Goal: Answer question/provide support

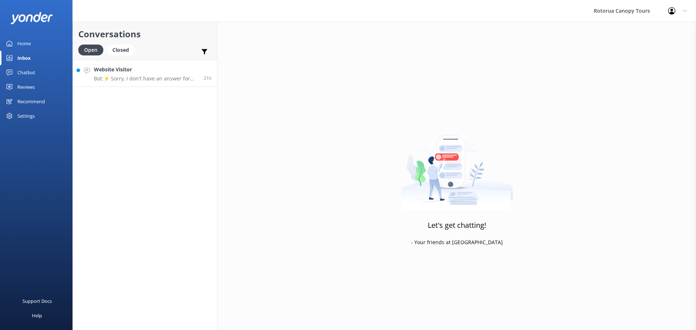
click at [166, 78] on p "Bot: ⚡ Sorry, I don't have an answer for that. Could you please try and rephras…" at bounding box center [146, 78] width 104 height 7
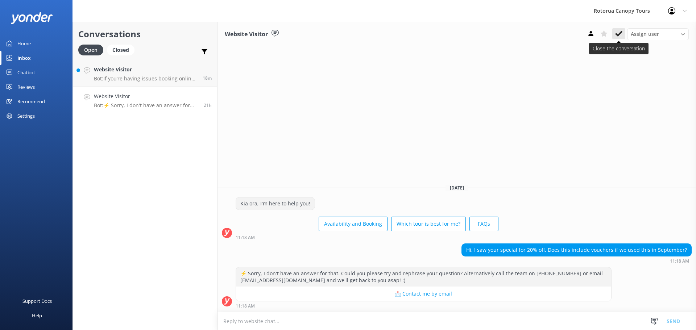
click at [624, 35] on button at bounding box center [619, 33] width 13 height 11
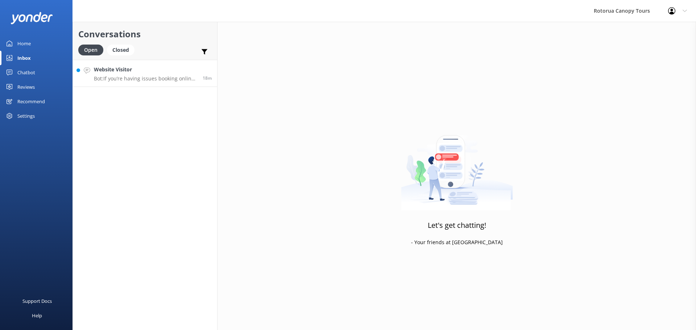
click at [169, 75] on div "Website Visitor Bot: If you’re having issues booking online, please call us on …" at bounding box center [145, 74] width 103 height 16
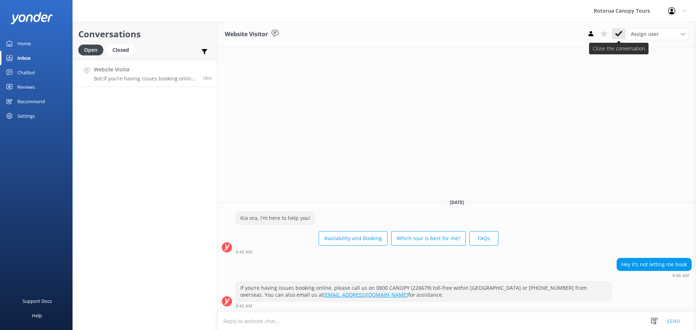
click at [623, 36] on button at bounding box center [619, 33] width 13 height 11
